Goal: Transaction & Acquisition: Purchase product/service

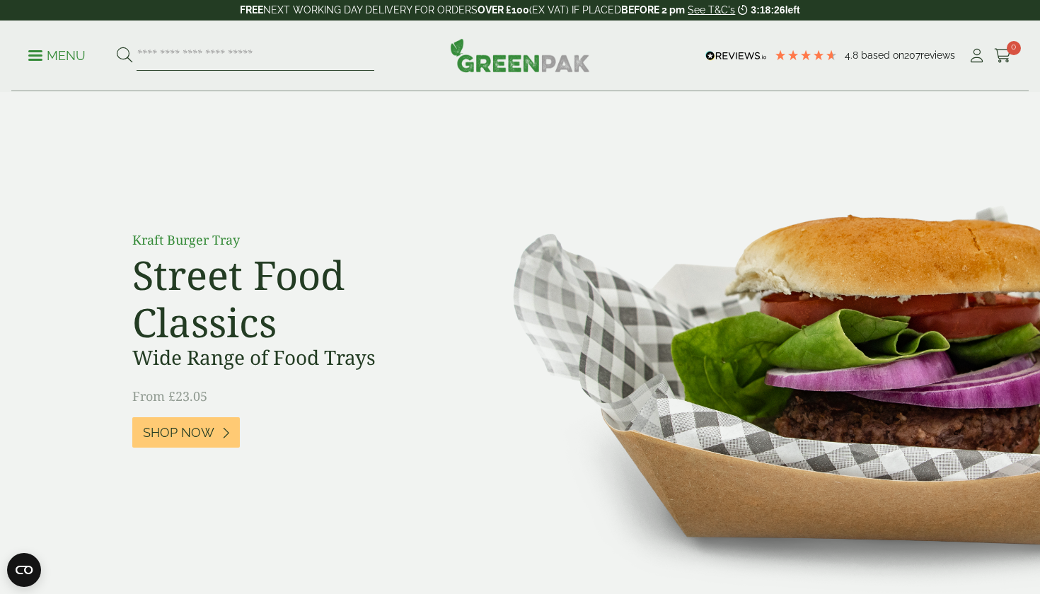
click at [249, 49] on input "search" at bounding box center [255, 56] width 238 height 30
type input "******"
click at [124, 55] on button at bounding box center [125, 56] width 16 height 18
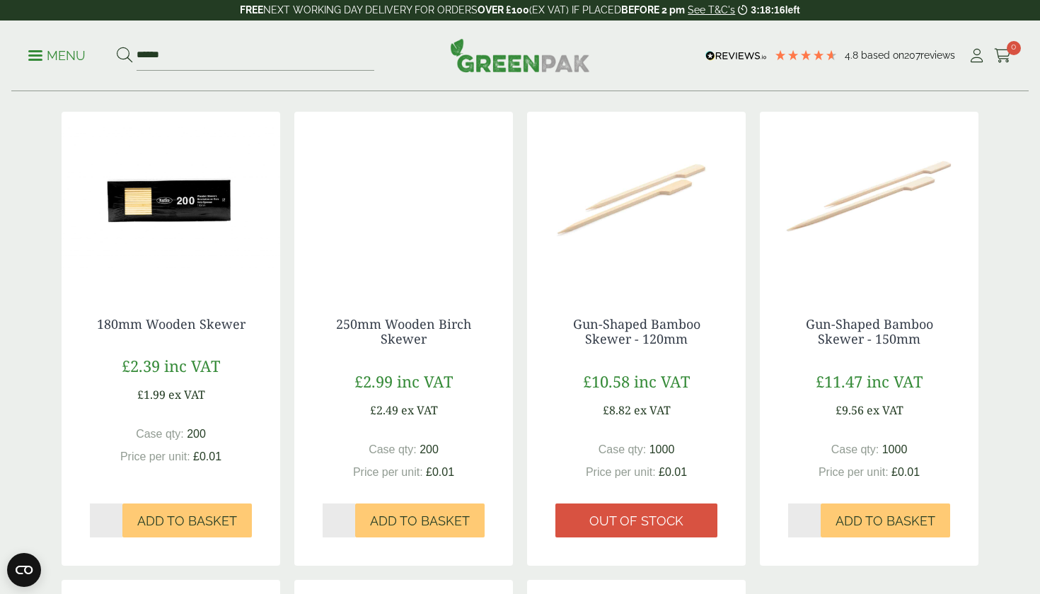
scroll to position [219, 0]
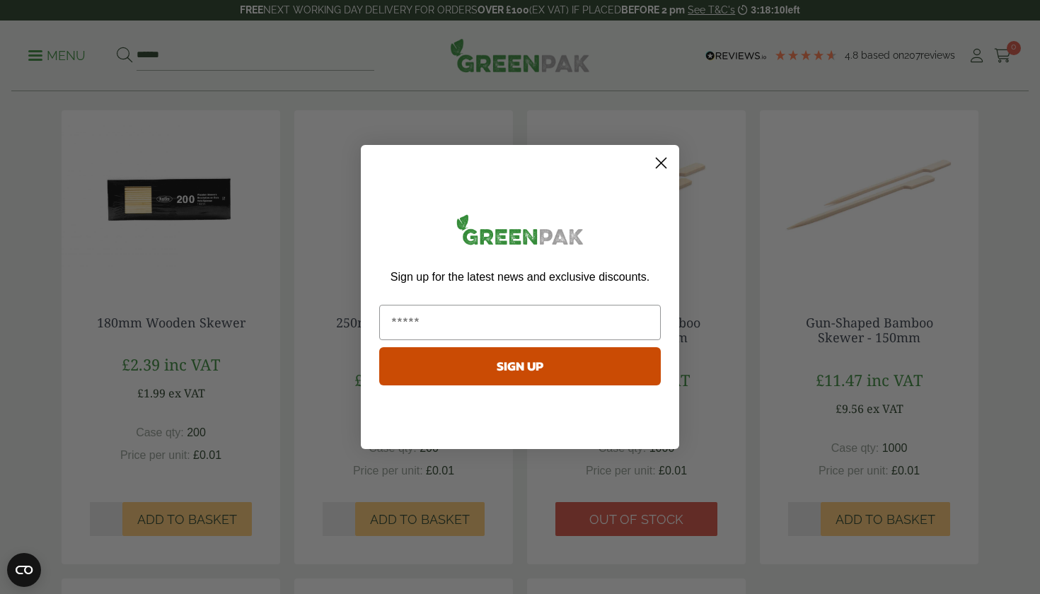
click at [666, 158] on icon "Close dialog" at bounding box center [661, 163] width 10 height 10
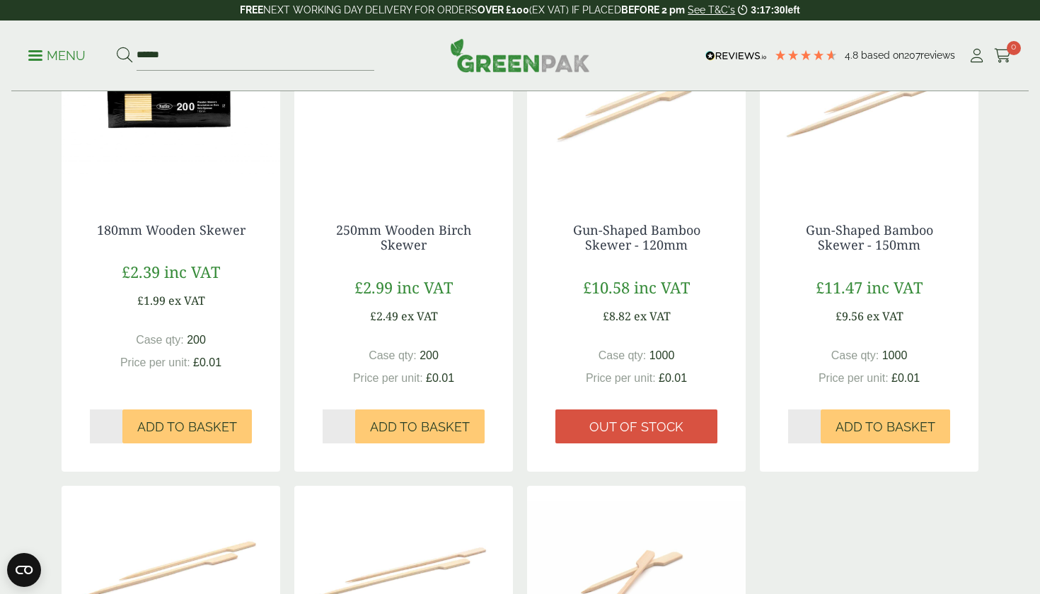
scroll to position [320, 0]
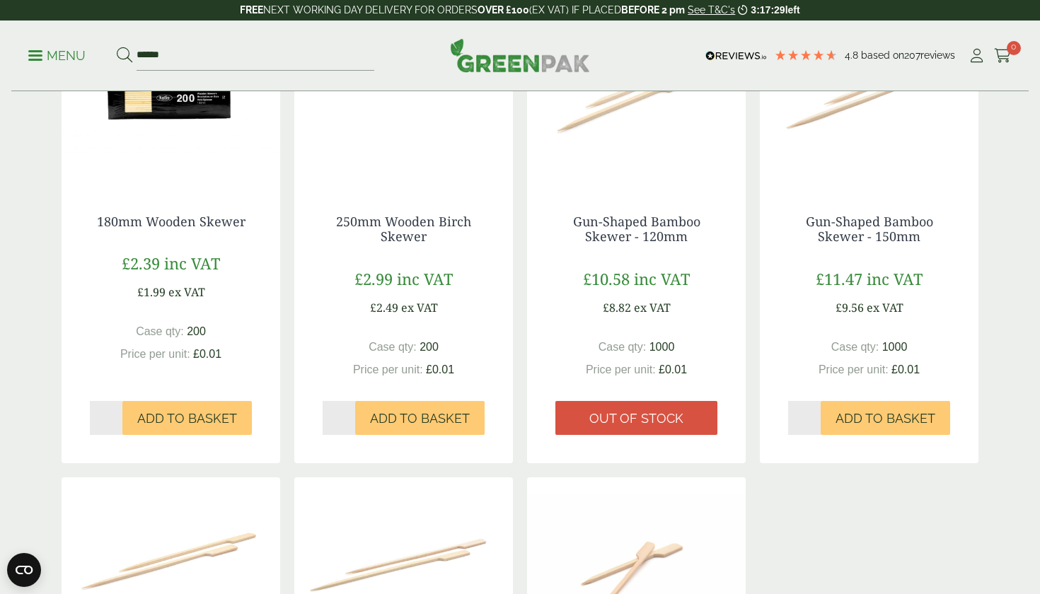
click at [385, 283] on span "£2.99" at bounding box center [373, 278] width 38 height 21
click at [390, 225] on link "250mm Wooden Birch Skewer" at bounding box center [403, 229] width 135 height 33
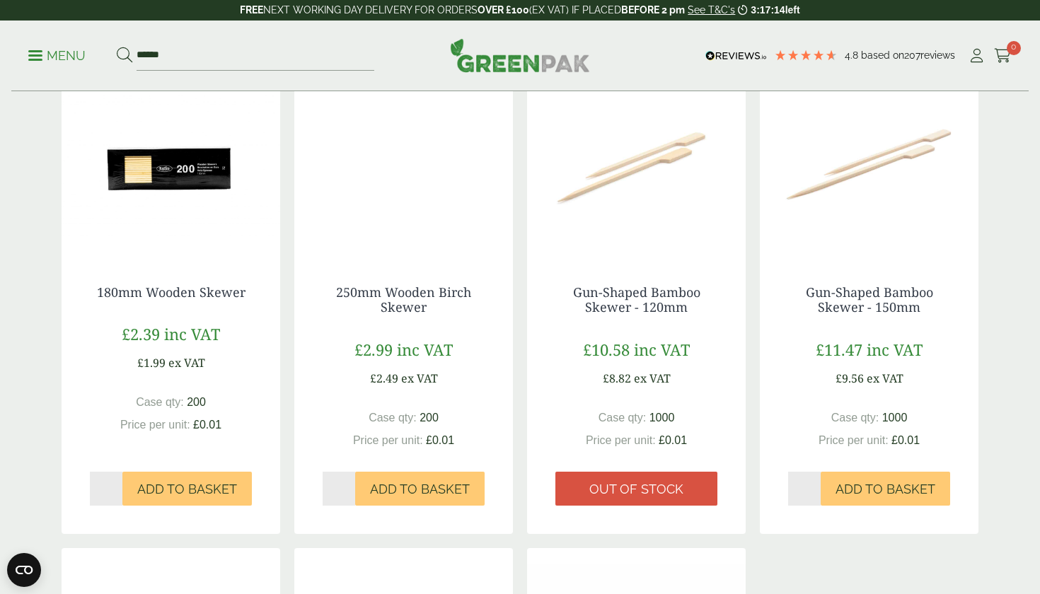
scroll to position [252, 0]
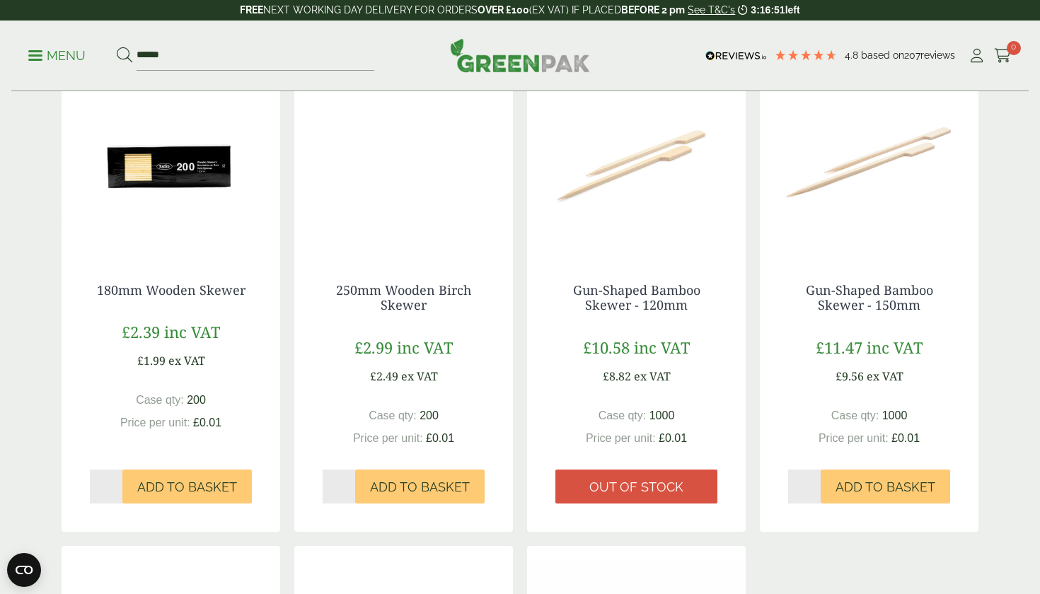
type input "*"
click at [347, 481] on input "*" at bounding box center [338, 487] width 33 height 34
click at [397, 293] on link "250mm Wooden Birch Skewer" at bounding box center [403, 297] width 135 height 33
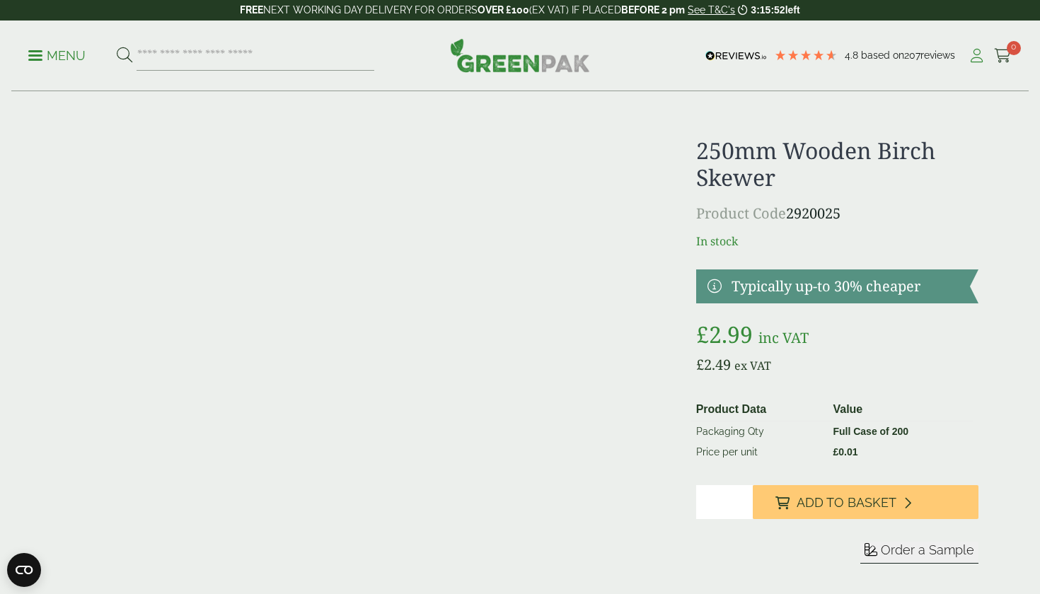
click at [973, 62] on icon at bounding box center [976, 56] width 18 height 14
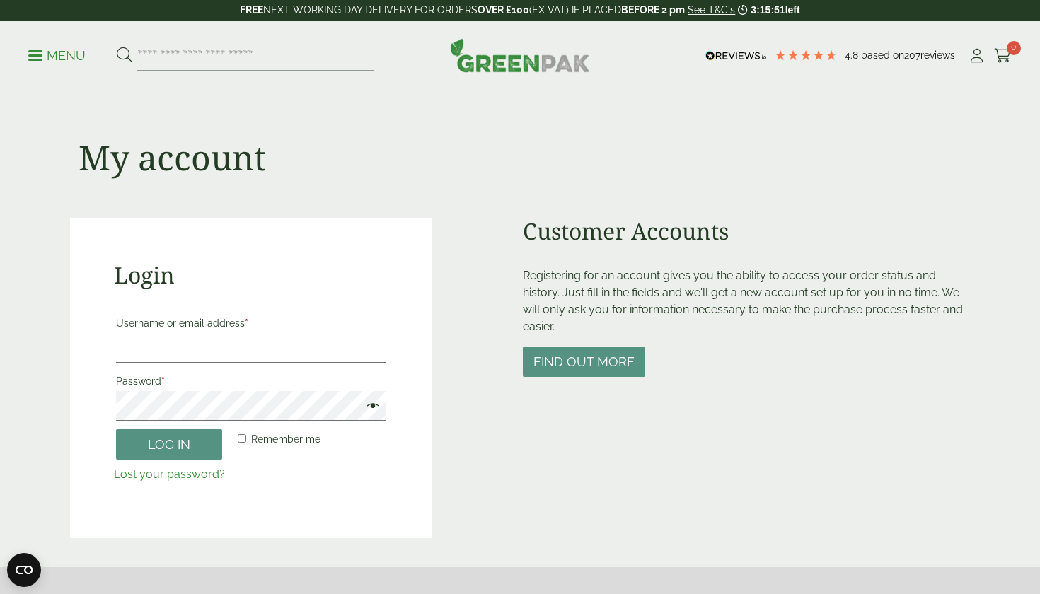
click at [221, 363] on p "Username or email address *" at bounding box center [251, 338] width 274 height 54
type input "**********"
click at [87, 409] on div "**********" at bounding box center [251, 378] width 362 height 320
click at [373, 403] on span at bounding box center [369, 407] width 18 height 17
click at [175, 448] on button "Log in" at bounding box center [169, 444] width 106 height 30
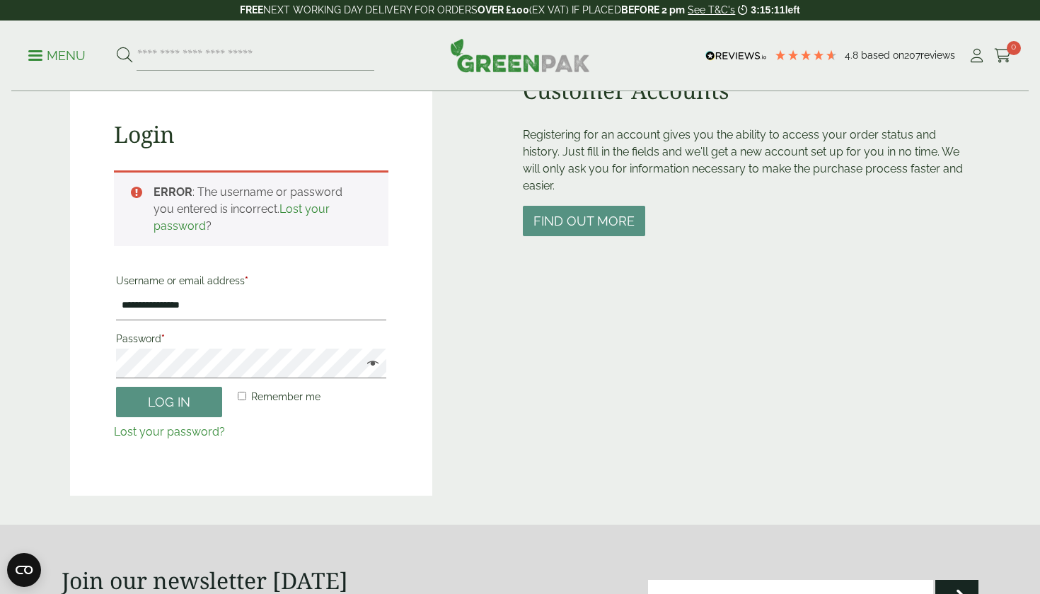
scroll to position [137, 0]
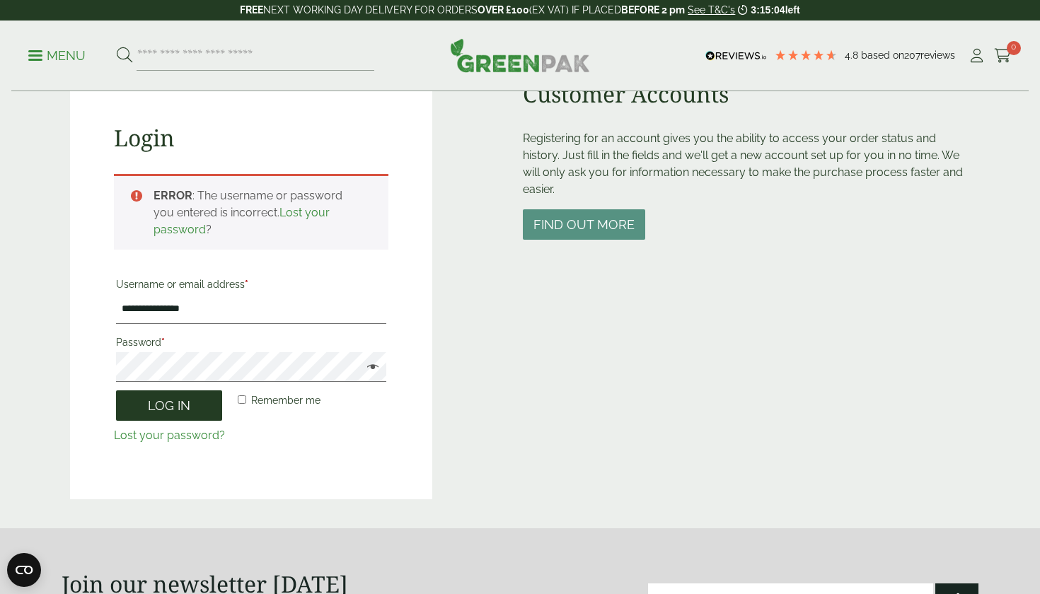
click at [141, 405] on button "Log in" at bounding box center [169, 405] width 106 height 30
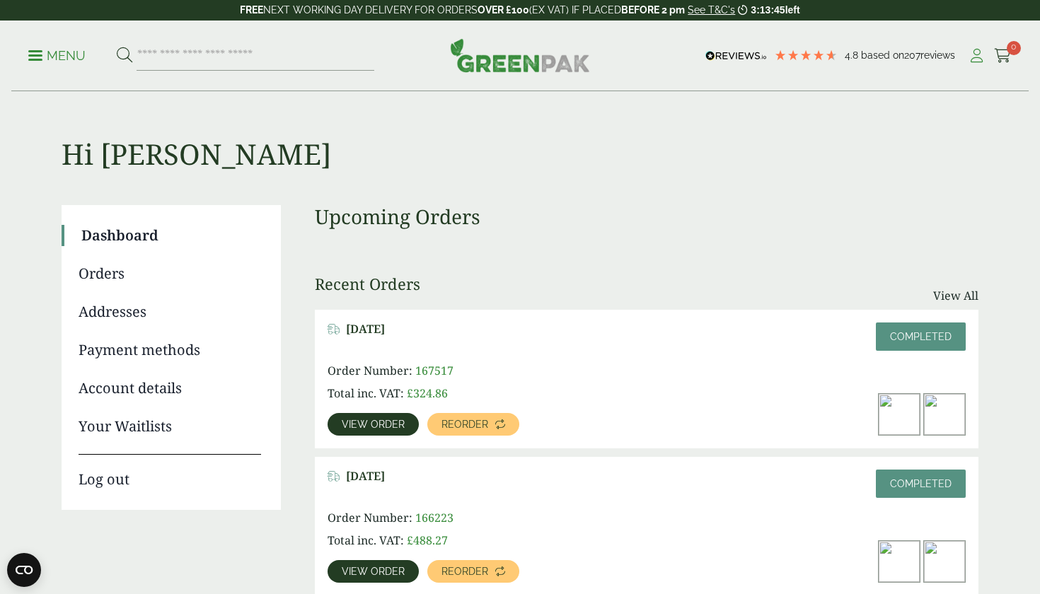
click at [976, 66] on link "My Account" at bounding box center [976, 55] width 18 height 21
click at [169, 49] on input "search" at bounding box center [255, 56] width 238 height 30
type input "*******"
click at [124, 55] on button at bounding box center [125, 56] width 16 height 18
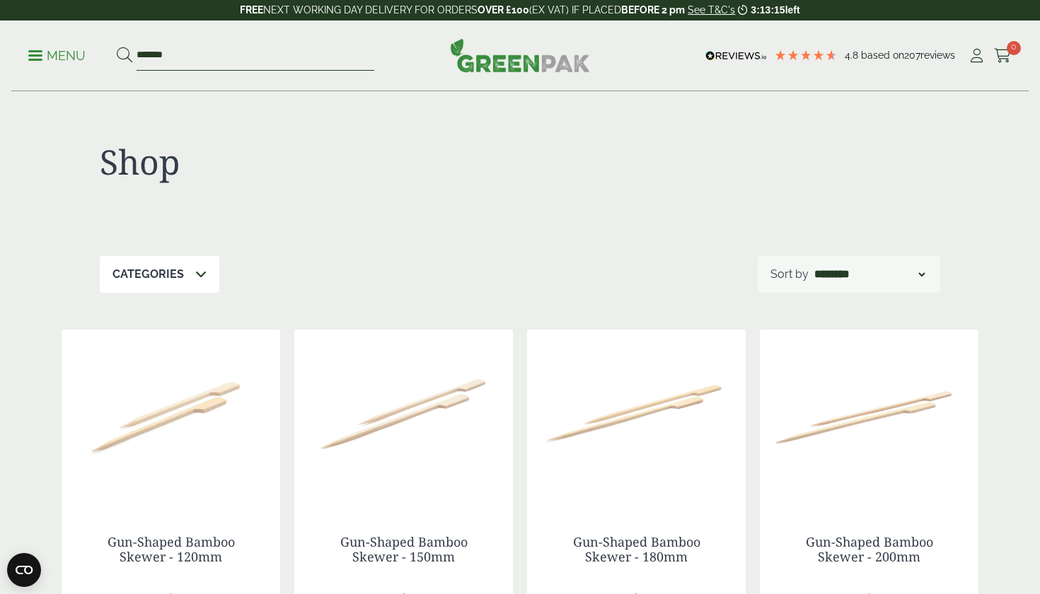
click at [233, 42] on input "*******" at bounding box center [255, 56] width 238 height 30
click at [233, 53] on input "*******" at bounding box center [255, 56] width 238 height 30
type input "******"
click at [124, 55] on button at bounding box center [125, 56] width 16 height 18
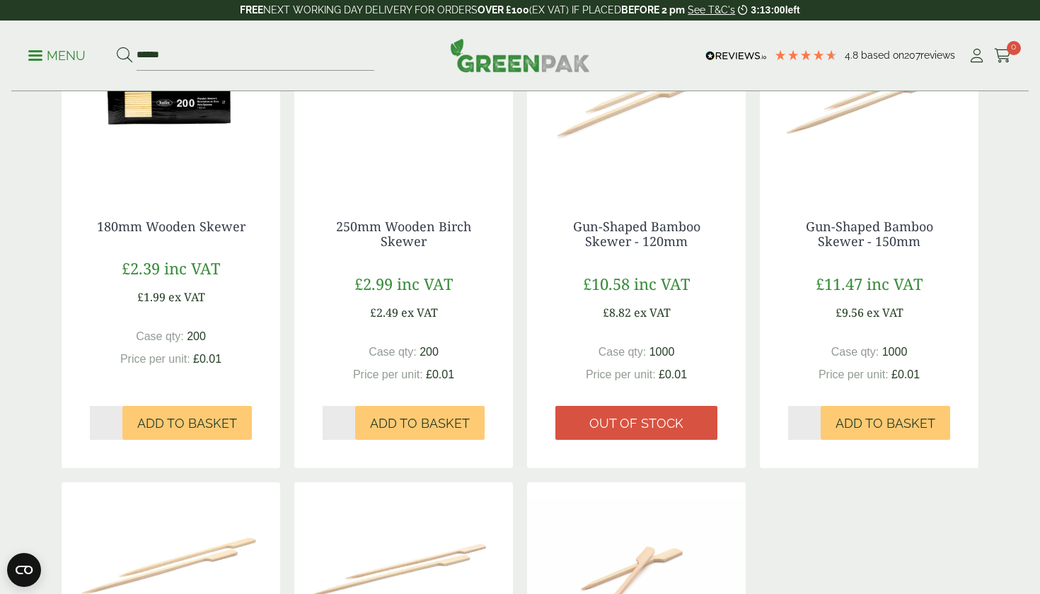
scroll to position [315, 0]
click at [391, 229] on link "250mm Wooden Birch Skewer" at bounding box center [403, 235] width 135 height 33
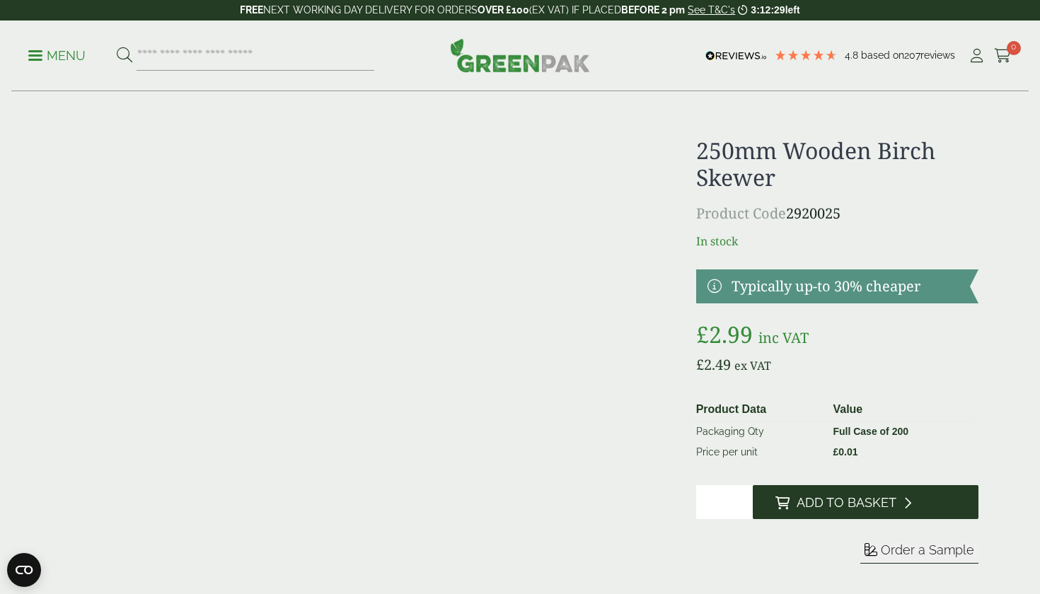
click at [818, 504] on span "Add to Basket" at bounding box center [846, 503] width 100 height 16
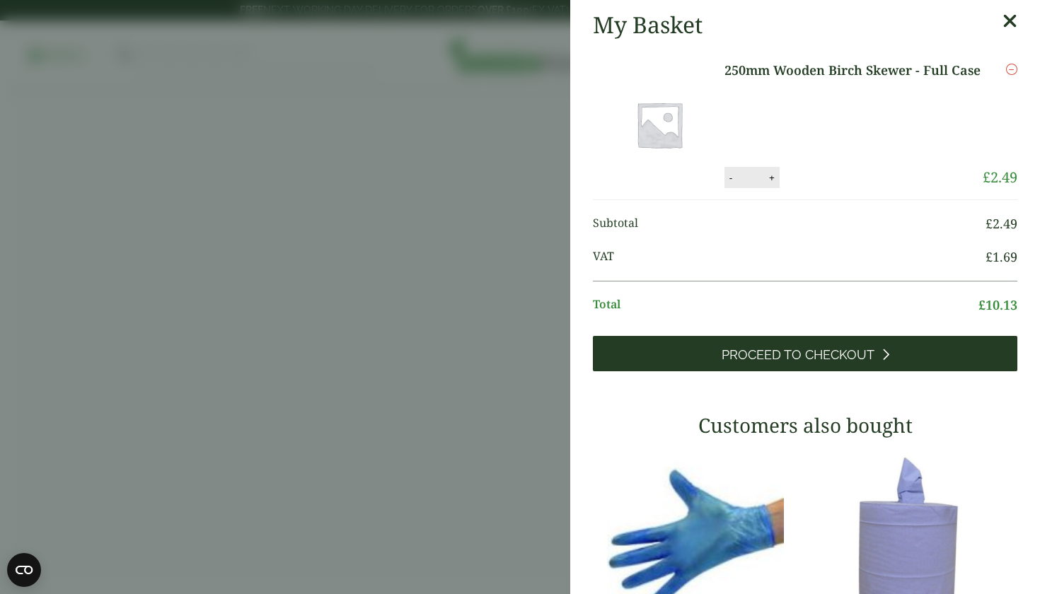
click at [816, 351] on span "Proceed to Checkout" at bounding box center [797, 355] width 153 height 16
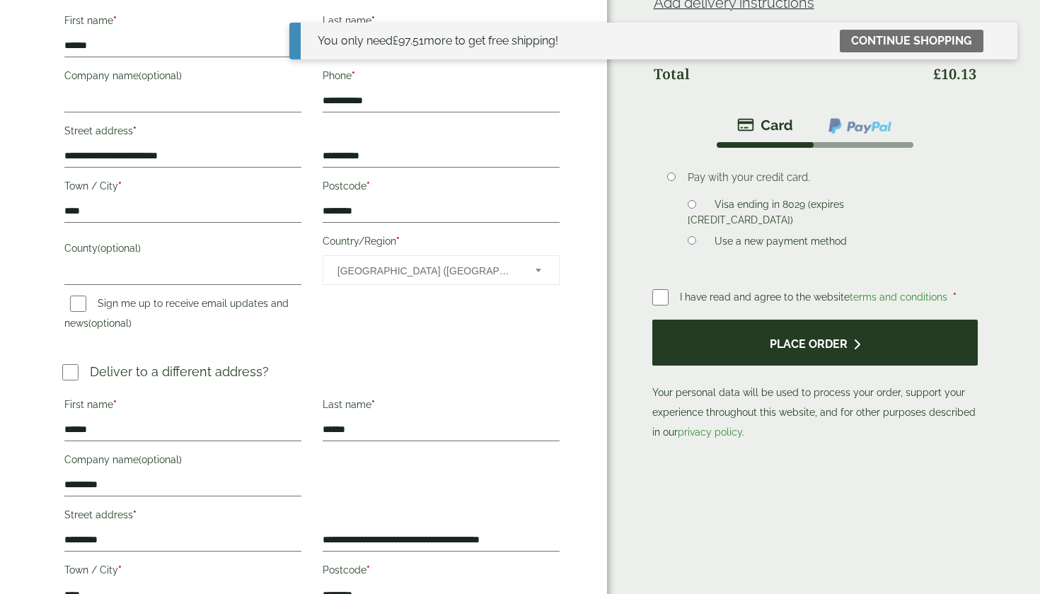
scroll to position [296, 0]
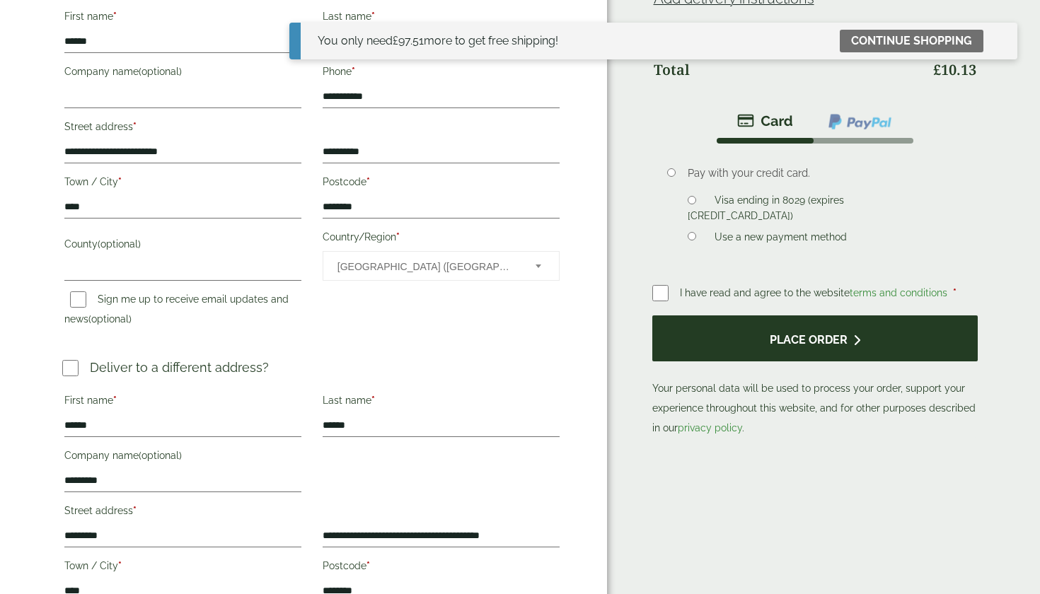
click at [745, 356] on button "Place order" at bounding box center [814, 338] width 325 height 46
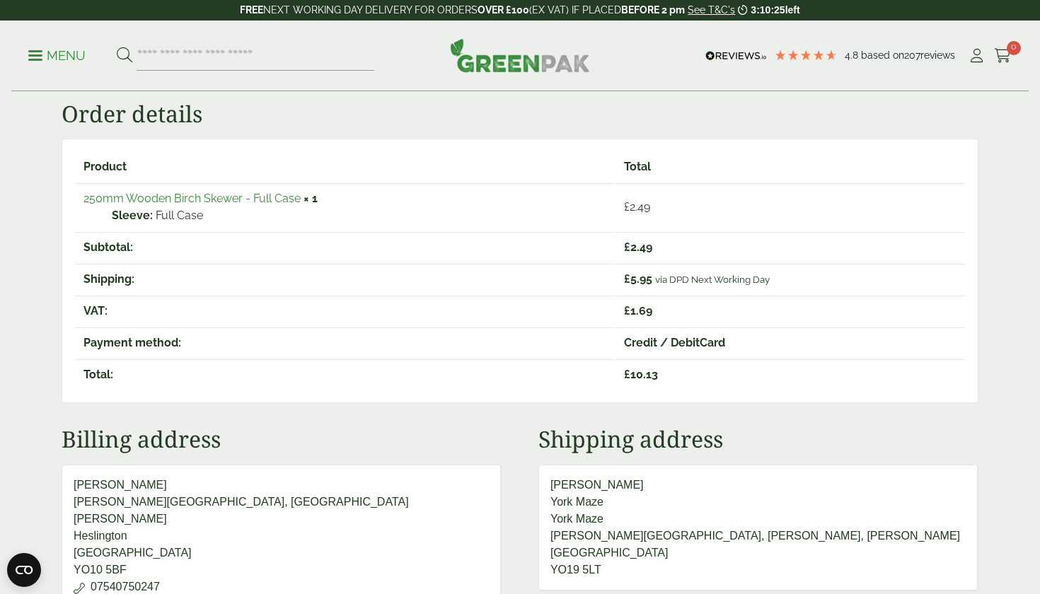
scroll to position [205, 0]
click at [307, 60] on input "search" at bounding box center [255, 56] width 238 height 30
type input "****"
click at [124, 55] on button at bounding box center [125, 56] width 16 height 18
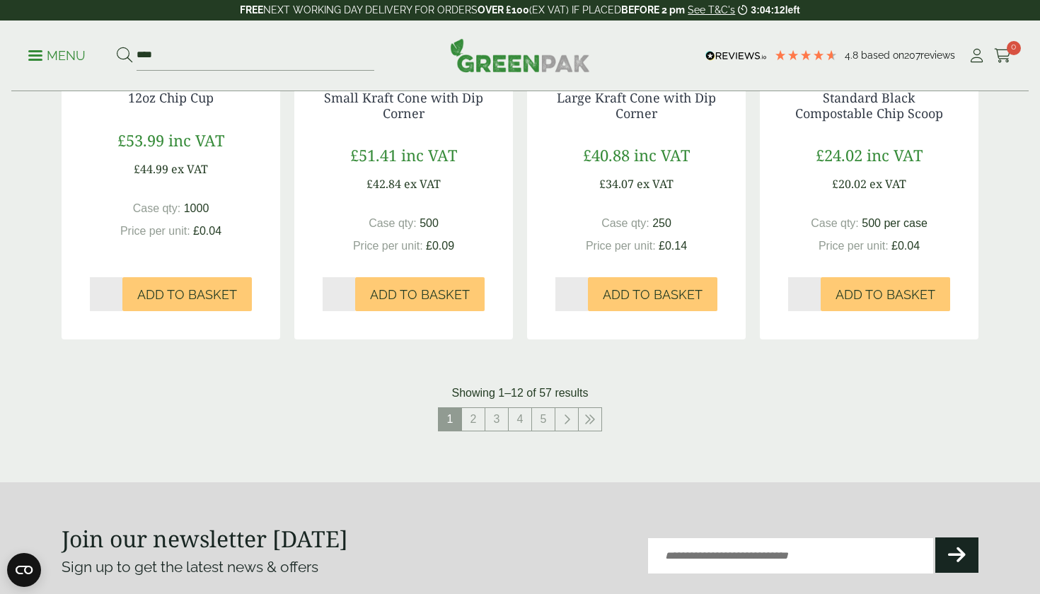
scroll to position [1397, 0]
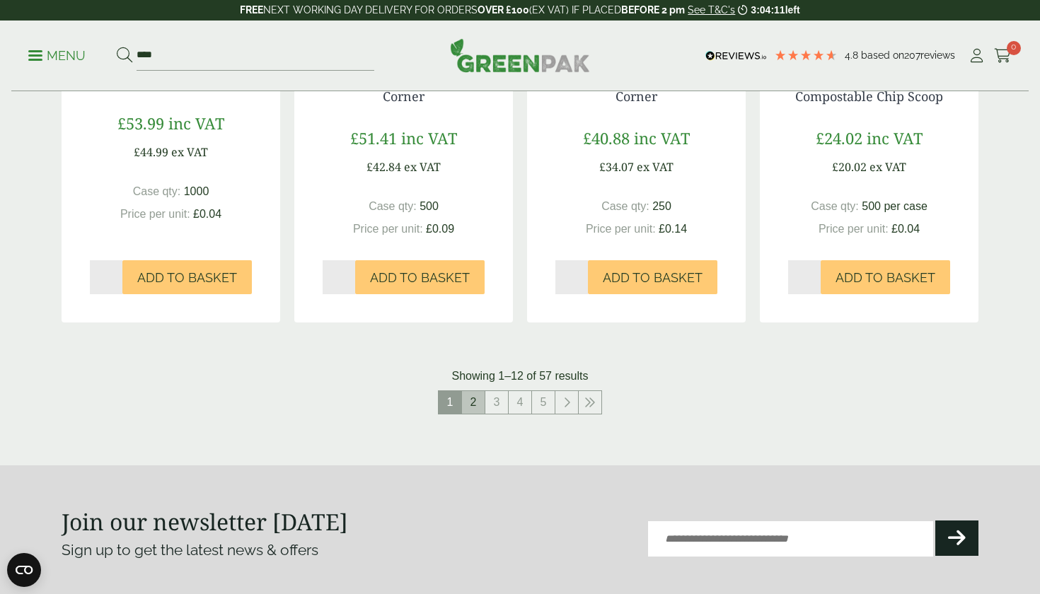
click at [472, 402] on link "2" at bounding box center [473, 402] width 23 height 23
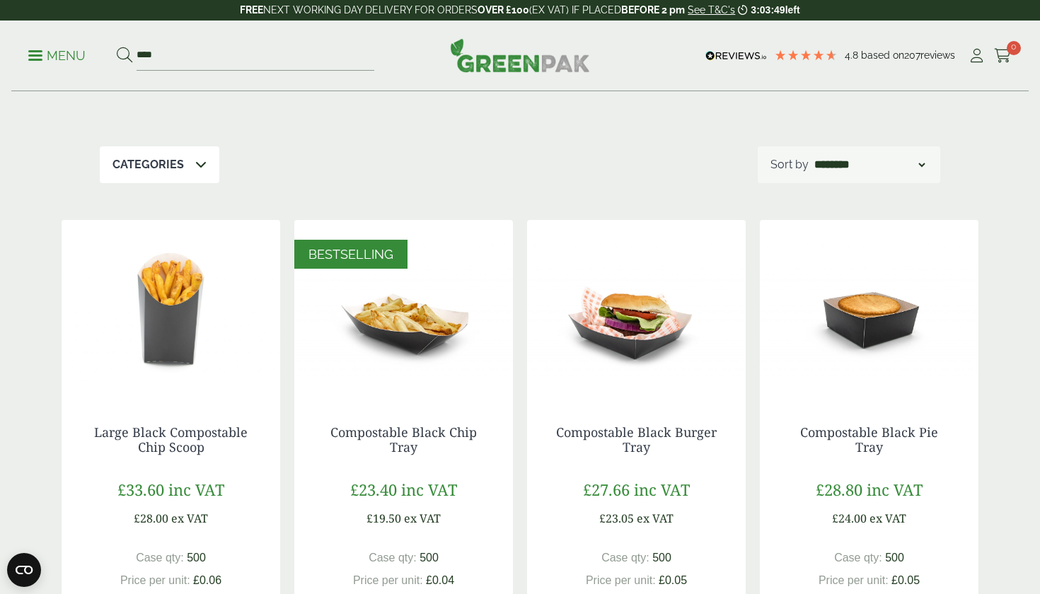
scroll to position [122, 0]
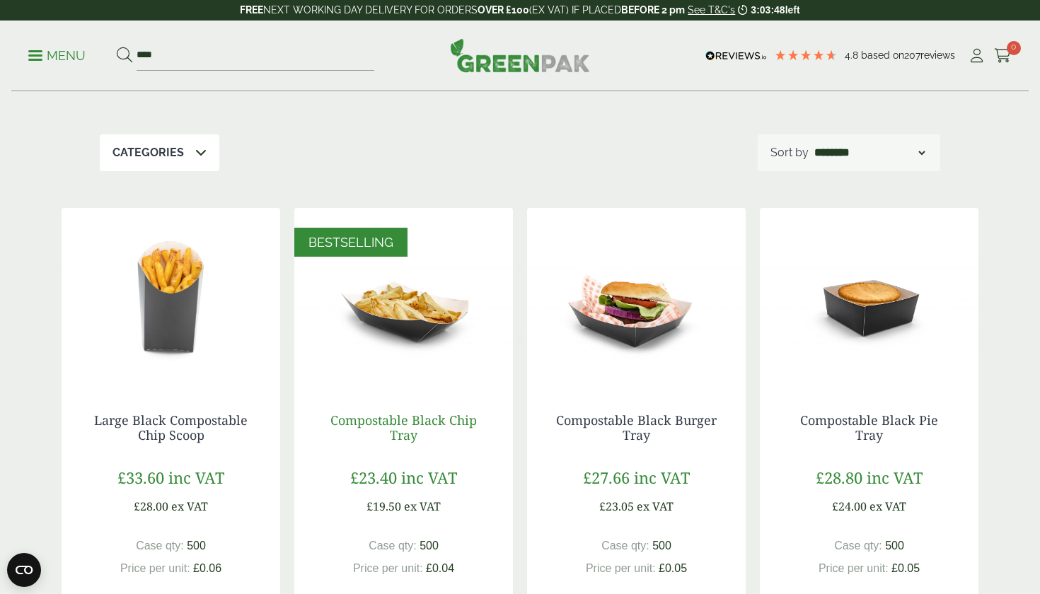
click at [417, 430] on link "Compostable Black Chip Tray" at bounding box center [403, 428] width 146 height 33
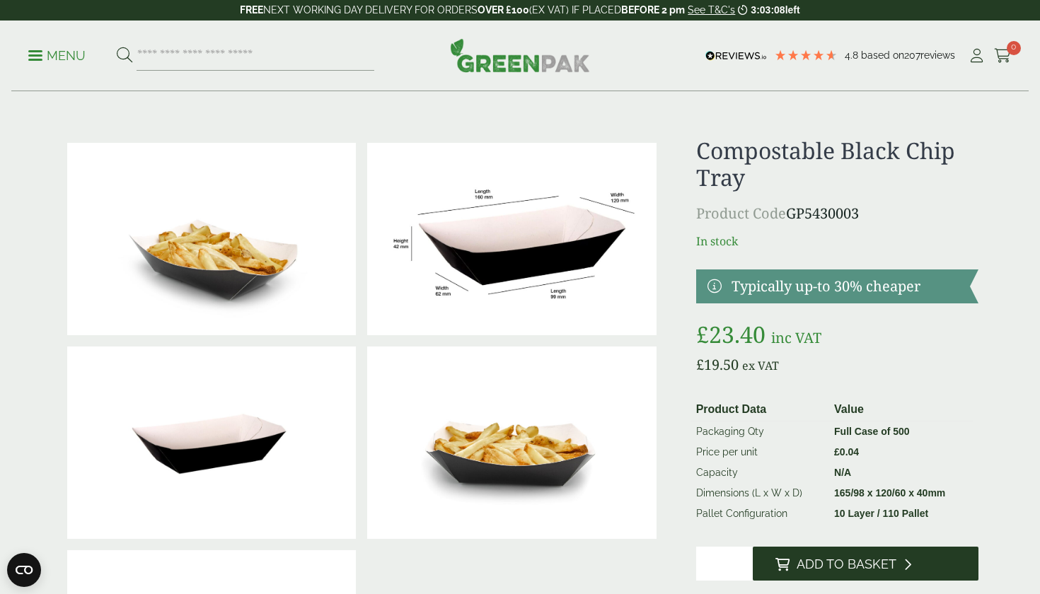
click at [801, 562] on span "Add to Basket" at bounding box center [846, 565] width 100 height 16
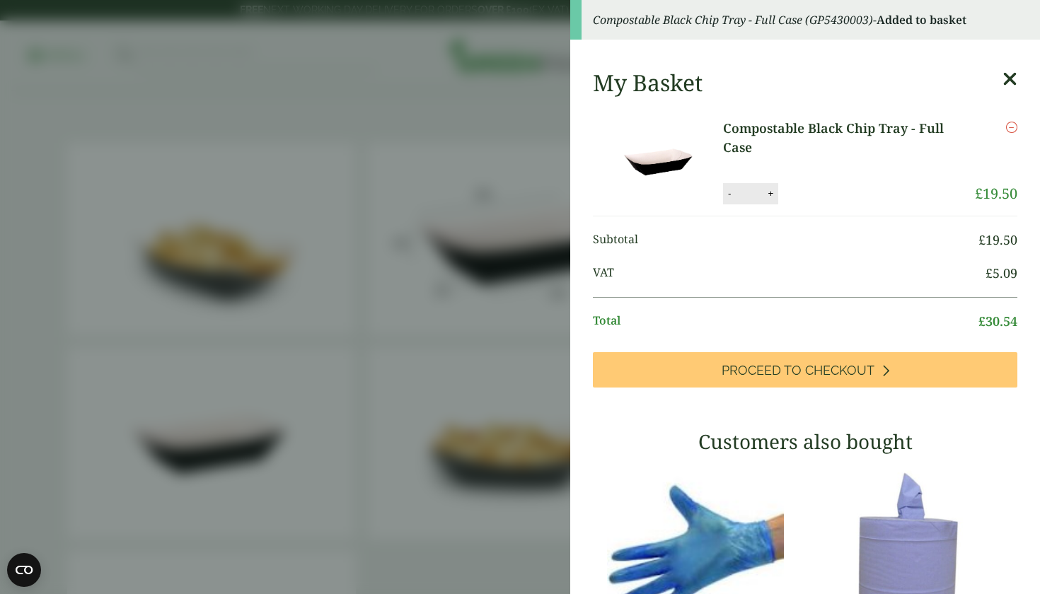
click at [1013, 83] on icon at bounding box center [1009, 79] width 15 height 20
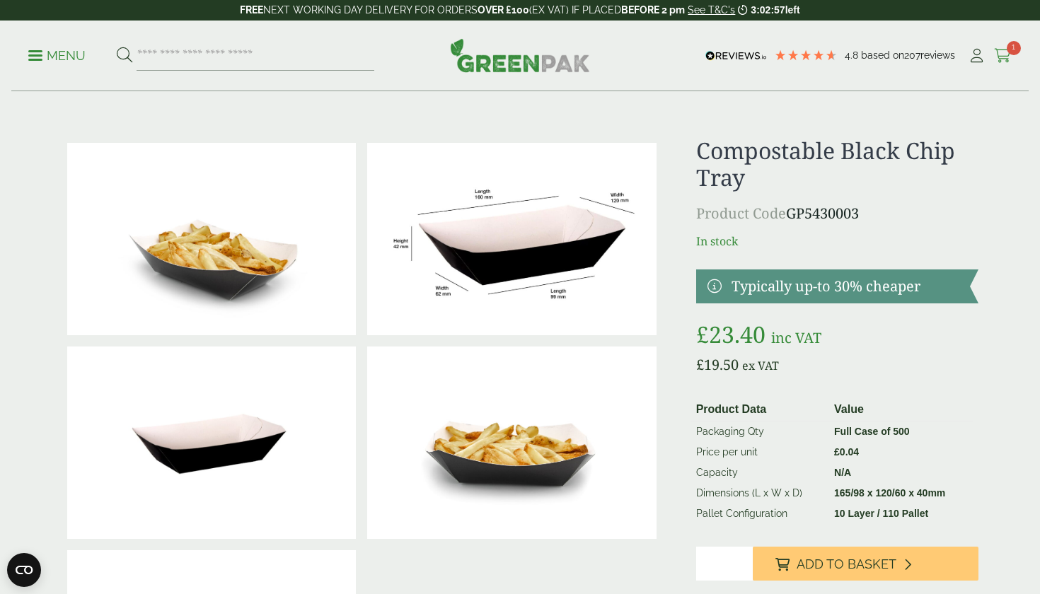
click at [1004, 57] on icon at bounding box center [1003, 56] width 18 height 14
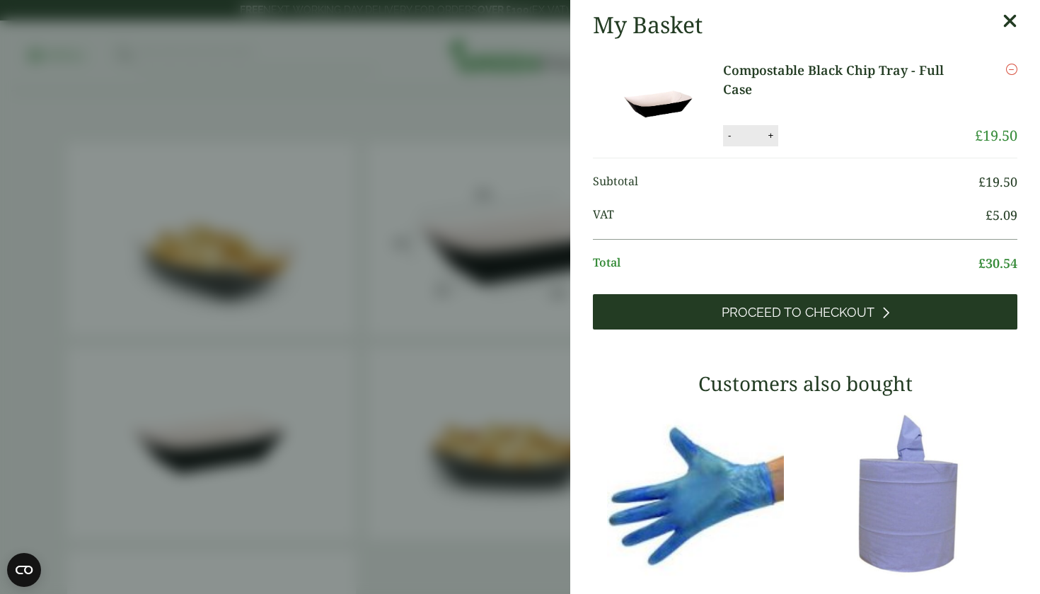
click at [808, 315] on span "Proceed to Checkout" at bounding box center [797, 313] width 153 height 16
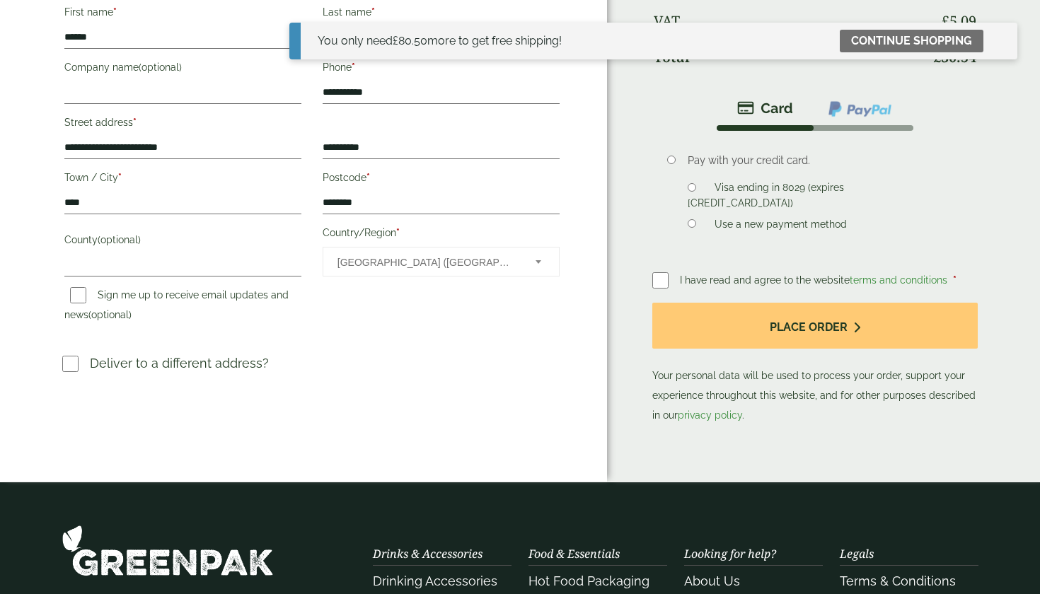
scroll to position [303, 0]
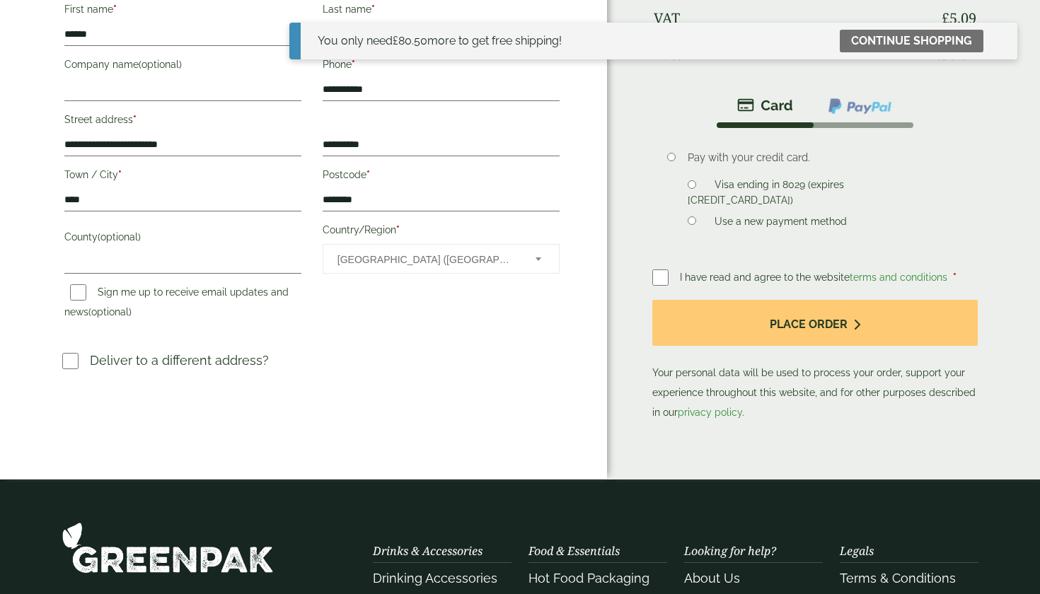
click at [68, 369] on label at bounding box center [76, 361] width 28 height 21
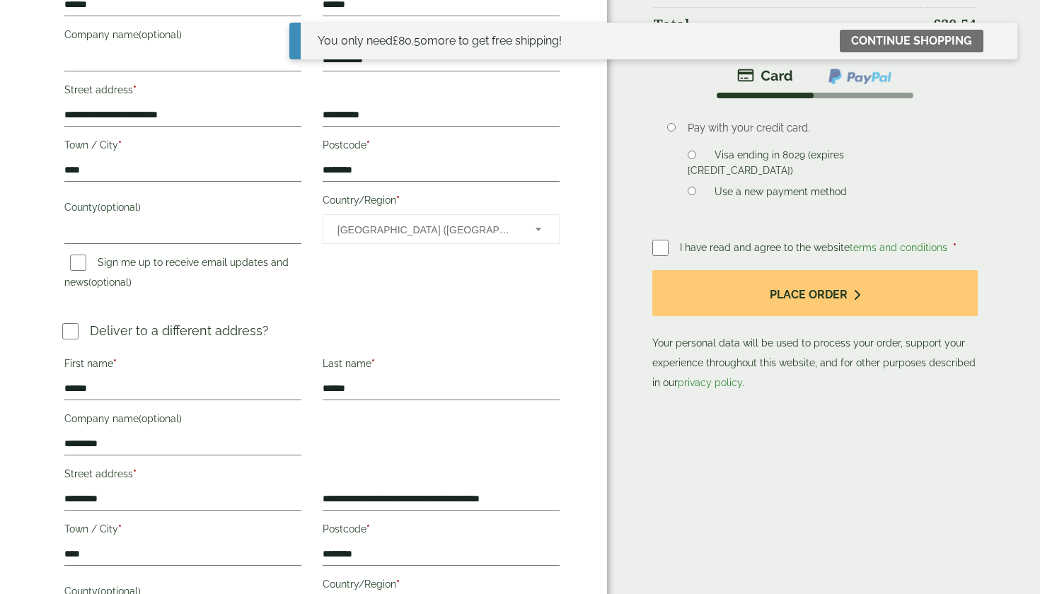
scroll to position [293, 0]
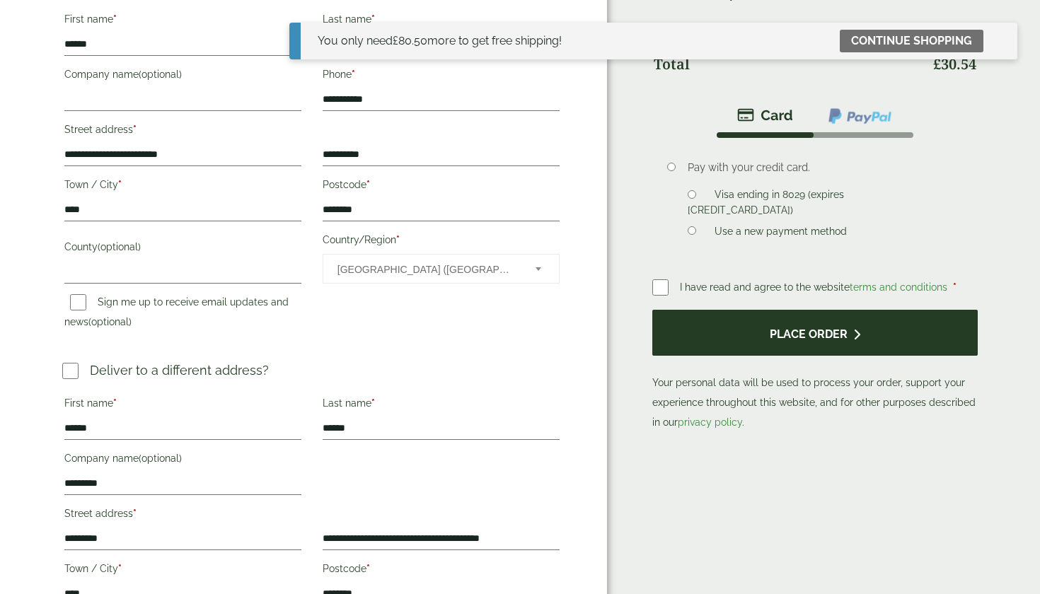
click at [768, 320] on button "Place order" at bounding box center [814, 333] width 325 height 46
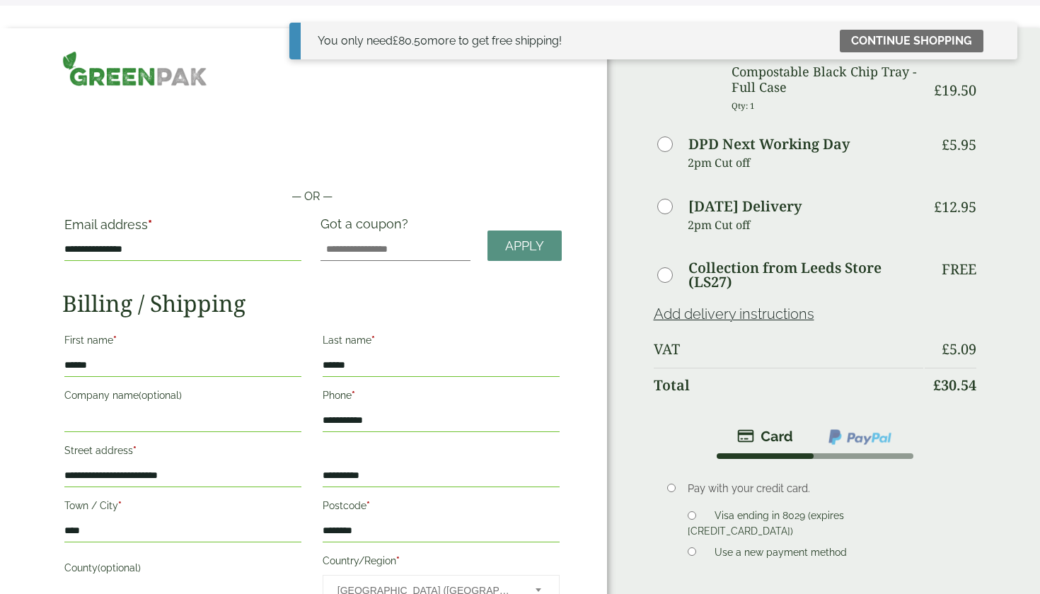
scroll to position [0, 0]
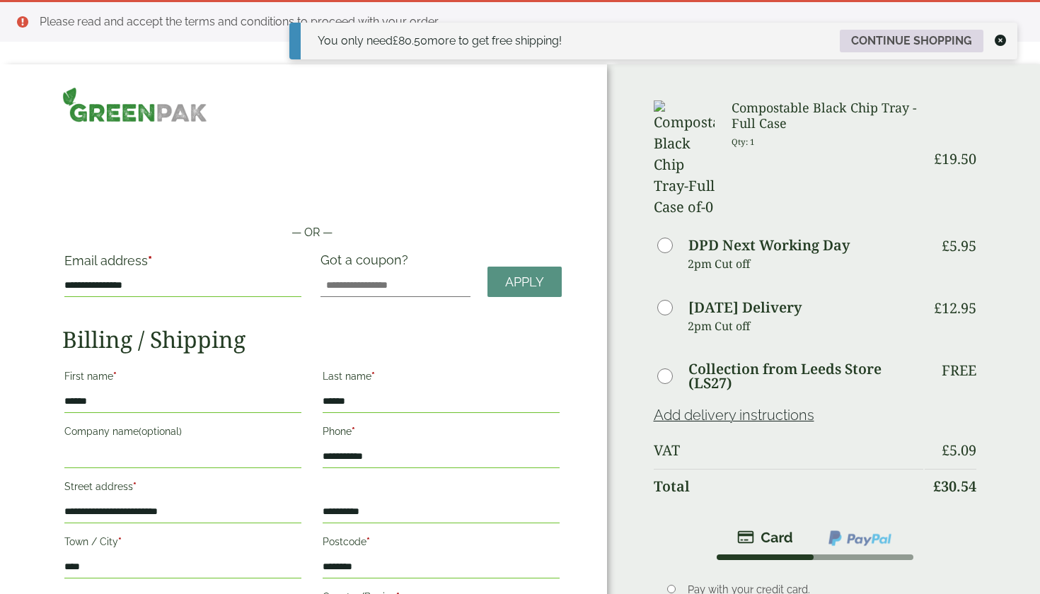
click at [871, 41] on link "Continue shopping" at bounding box center [911, 41] width 144 height 23
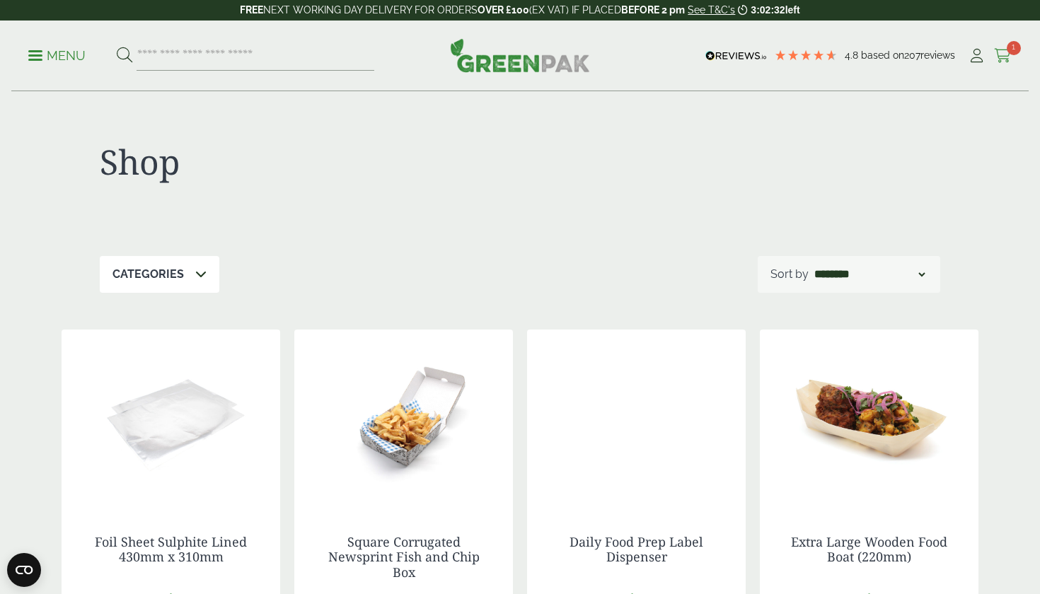
click at [1016, 47] on span "1" at bounding box center [1013, 48] width 14 height 14
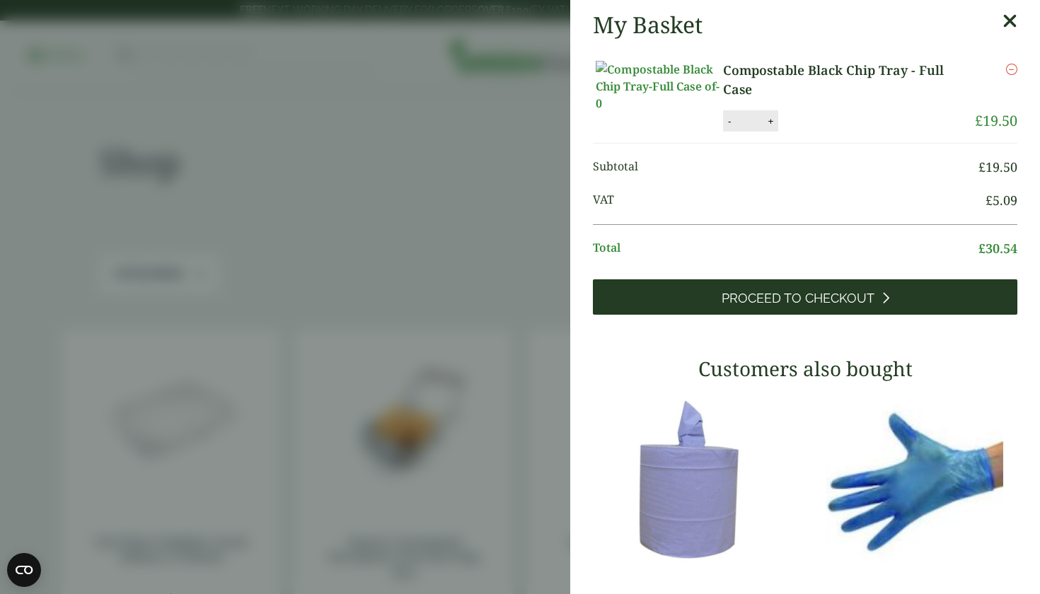
click at [703, 314] on link "Proceed to Checkout" at bounding box center [805, 296] width 424 height 35
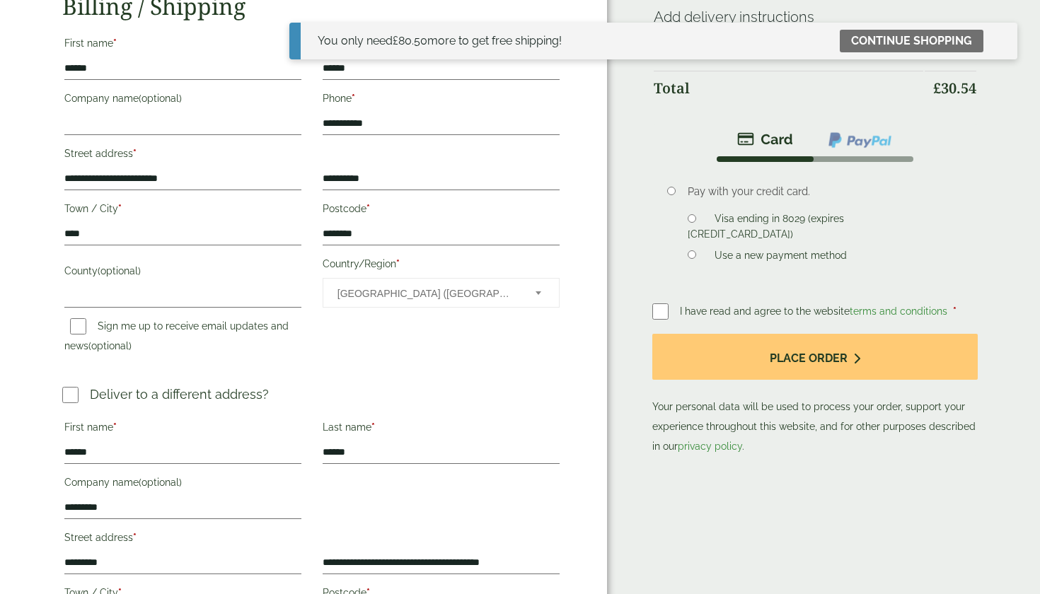
scroll to position [221, 0]
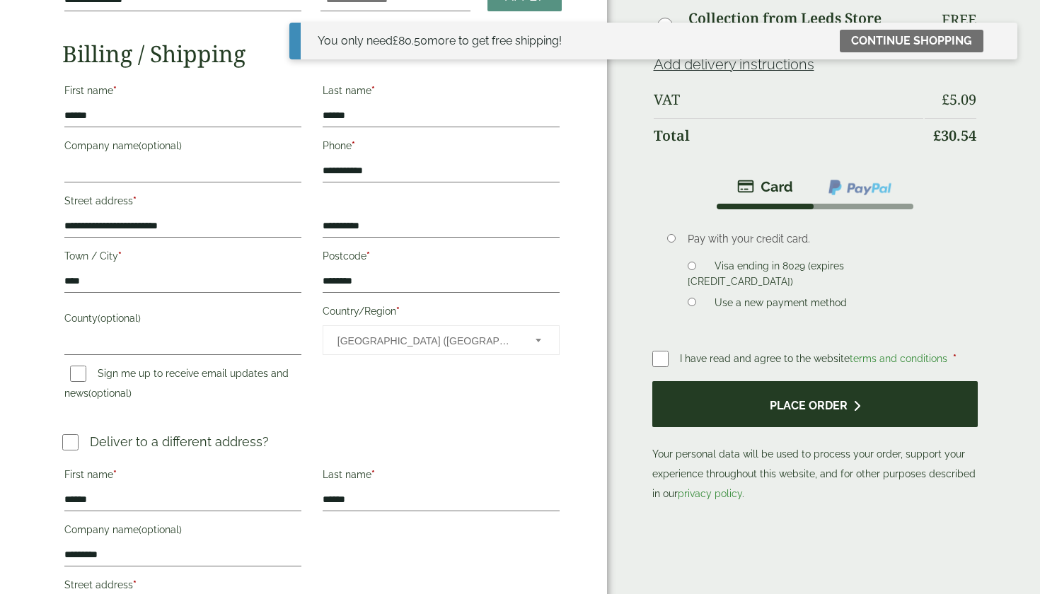
click at [682, 405] on button "Place order" at bounding box center [814, 404] width 325 height 46
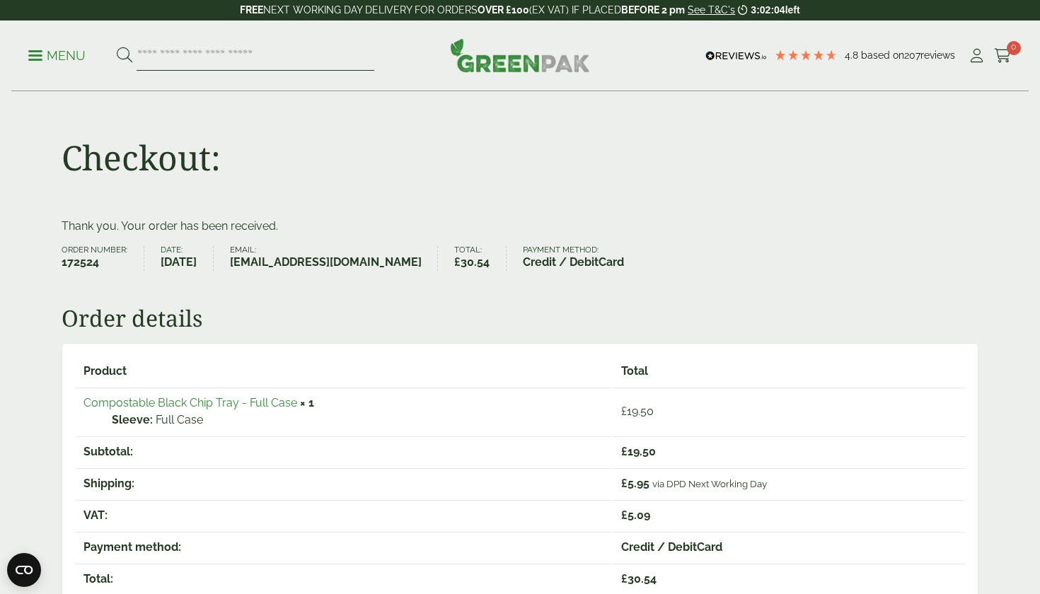
click at [272, 51] on input "search" at bounding box center [255, 56] width 238 height 30
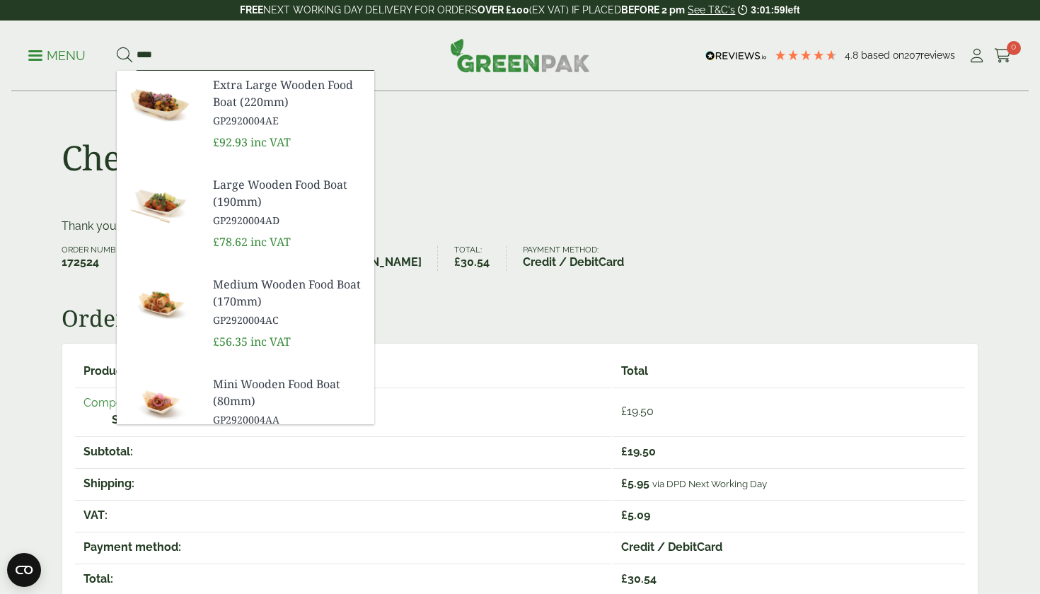
type input "****"
click at [124, 55] on button at bounding box center [125, 56] width 16 height 18
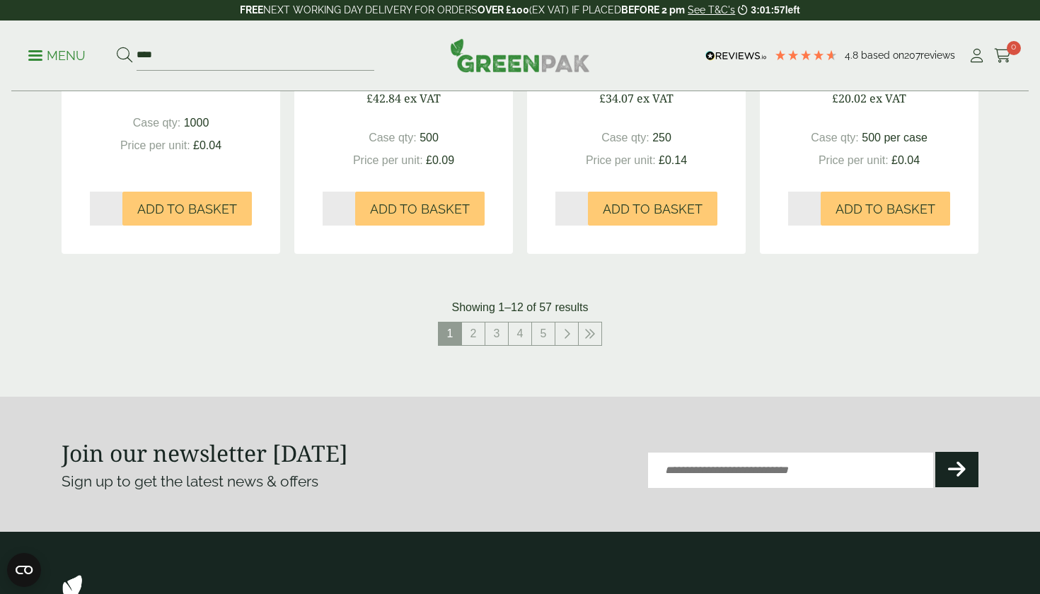
scroll to position [1494, 0]
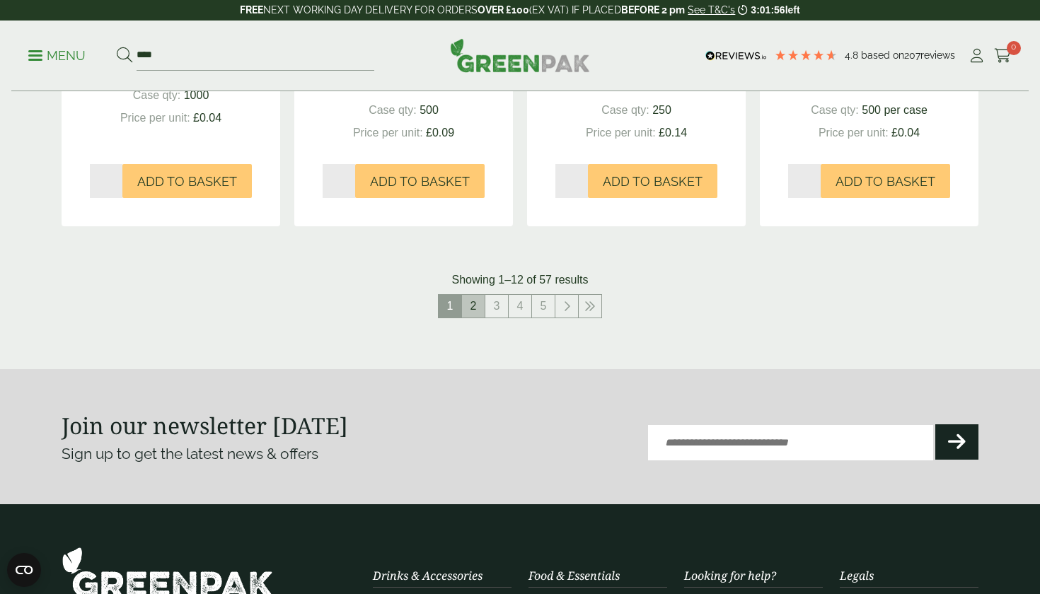
click at [472, 308] on link "2" at bounding box center [473, 306] width 23 height 23
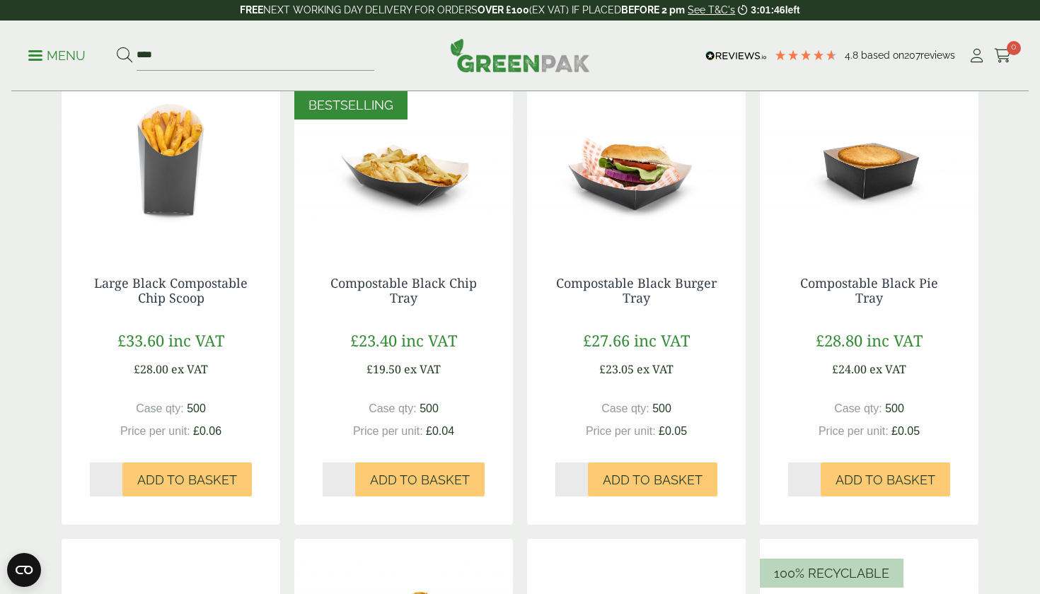
scroll to position [235, 0]
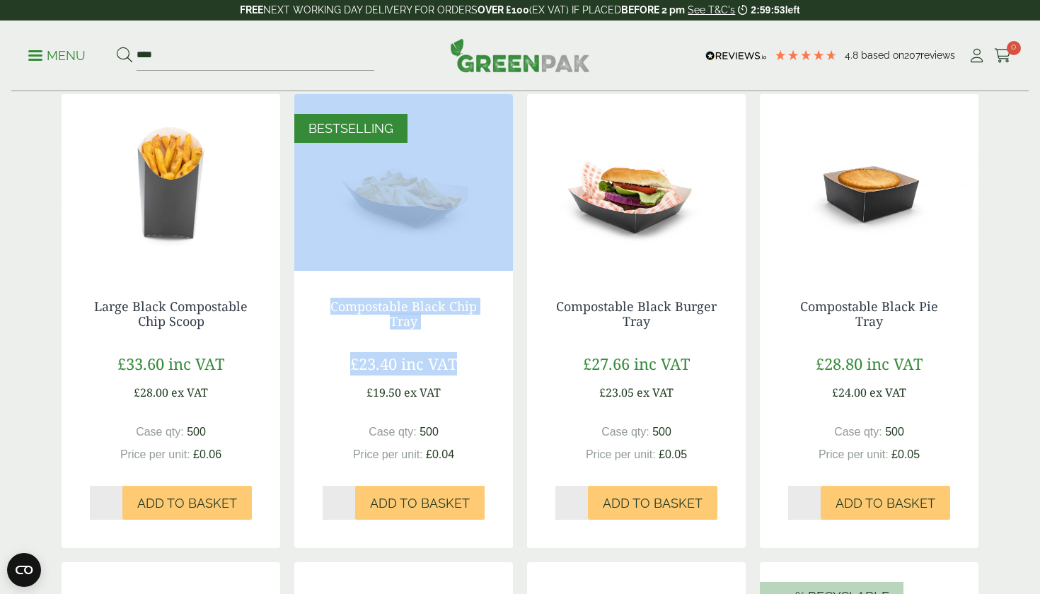
drag, startPoint x: 464, startPoint y: 379, endPoint x: 464, endPoint y: 191, distance: 188.1
click at [464, 193] on div "BESTSELLING Compostable Black Chip Tray £23.40 inc VAT £19.50 ex VAT 500 Qty" at bounding box center [403, 321] width 219 height 454
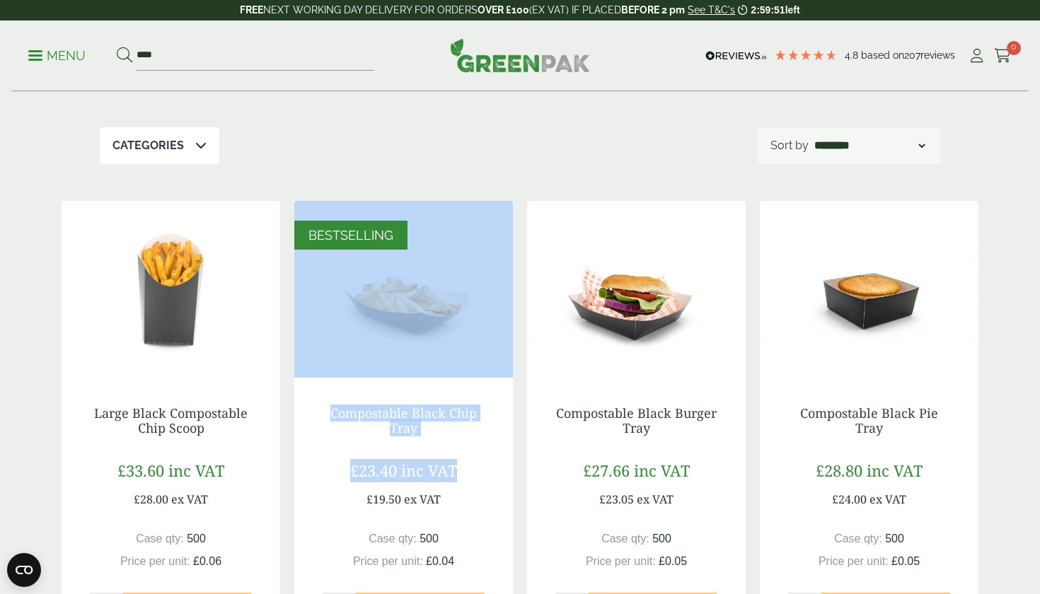
scroll to position [107, 0]
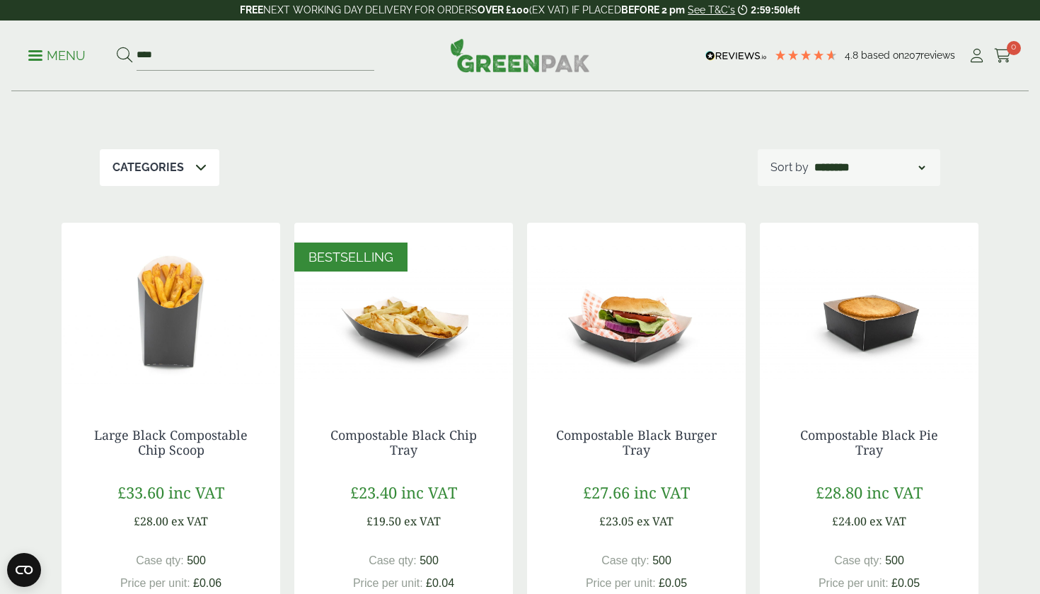
click at [485, 533] on div "Compostable Black Chip Tray £23.40 inc VAT £19.50 ex VAT Case qty: 500 Price pe…" at bounding box center [403, 538] width 219 height 277
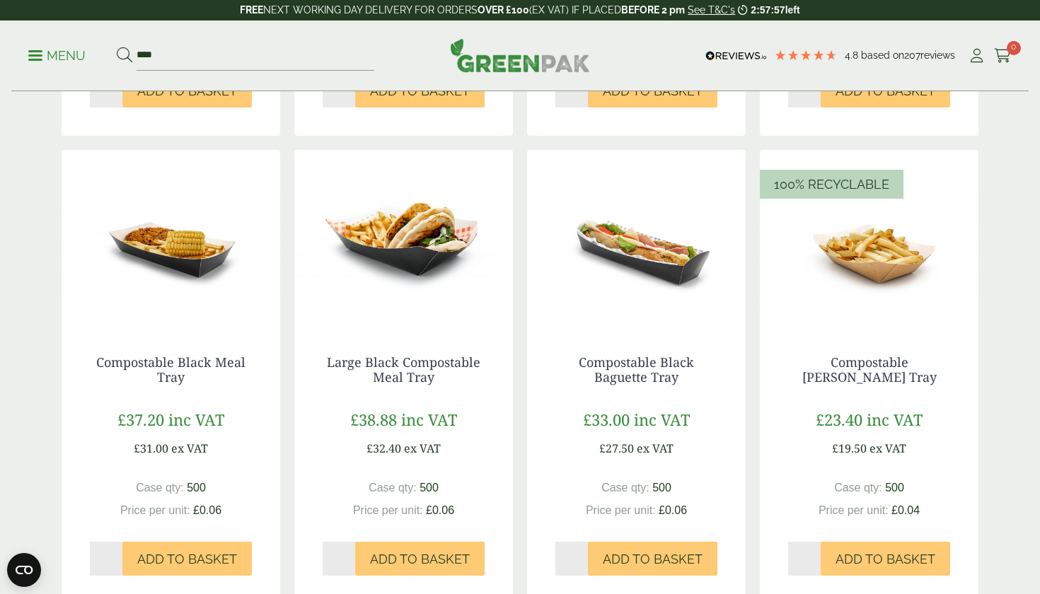
scroll to position [418, 0]
